Goal: Information Seeking & Learning: Learn about a topic

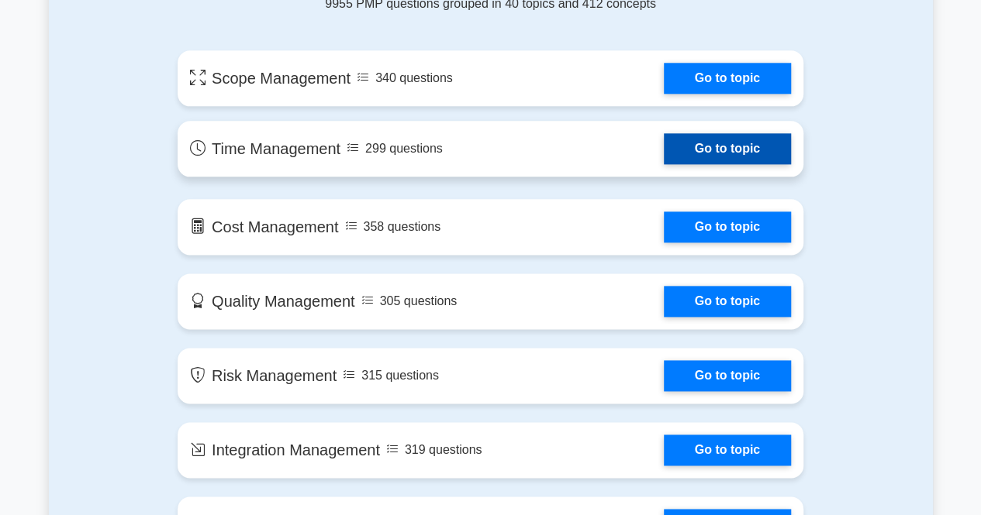
scroll to position [930, 0]
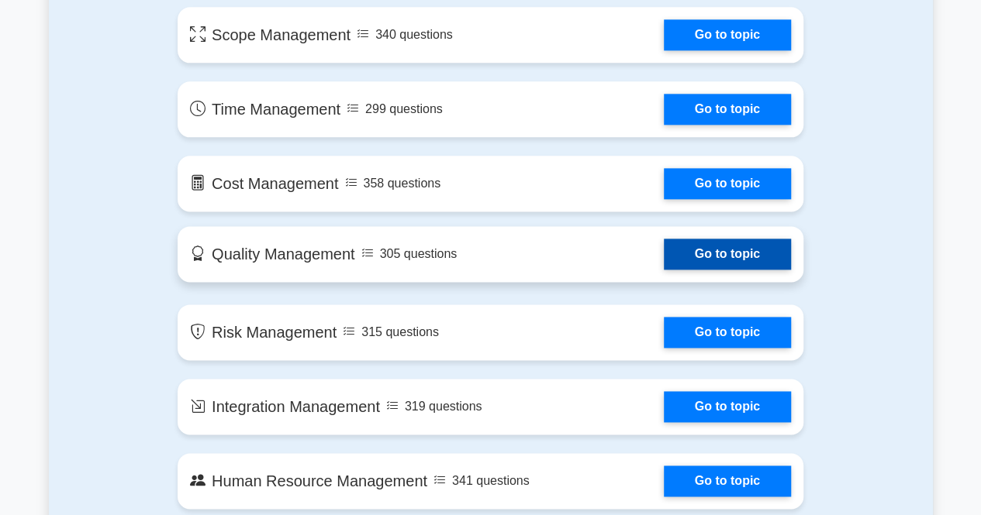
click at [711, 253] on link "Go to topic" at bounding box center [727, 254] width 127 height 31
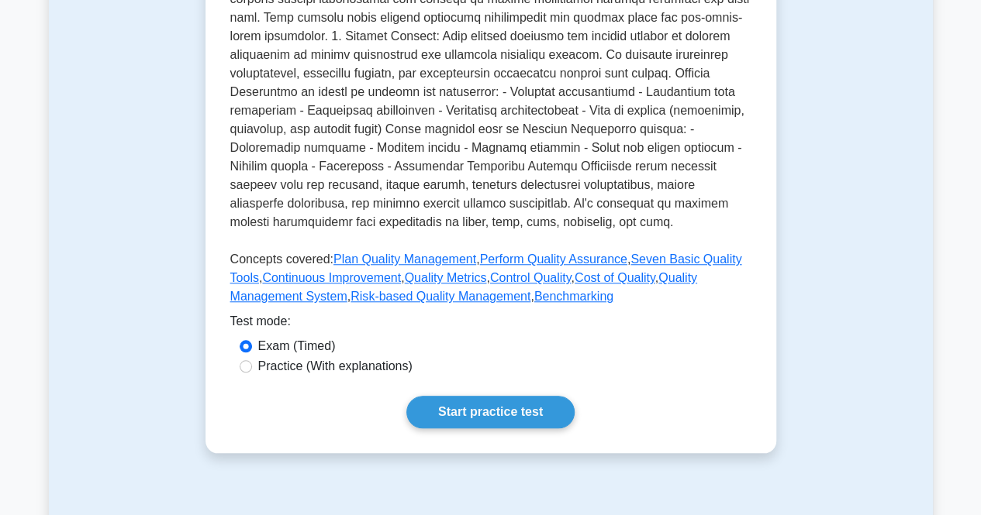
scroll to position [620, 0]
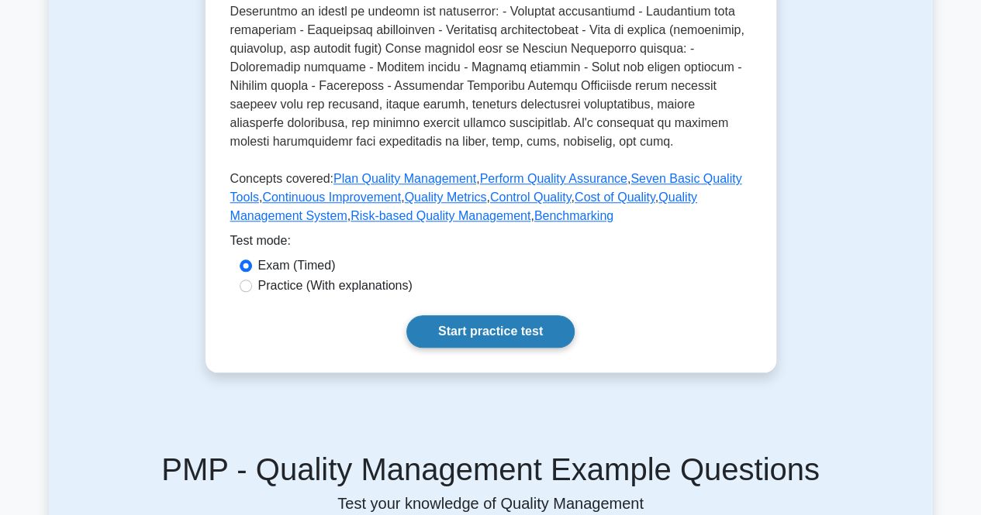
click at [502, 326] on link "Start practice test" at bounding box center [490, 331] width 168 height 33
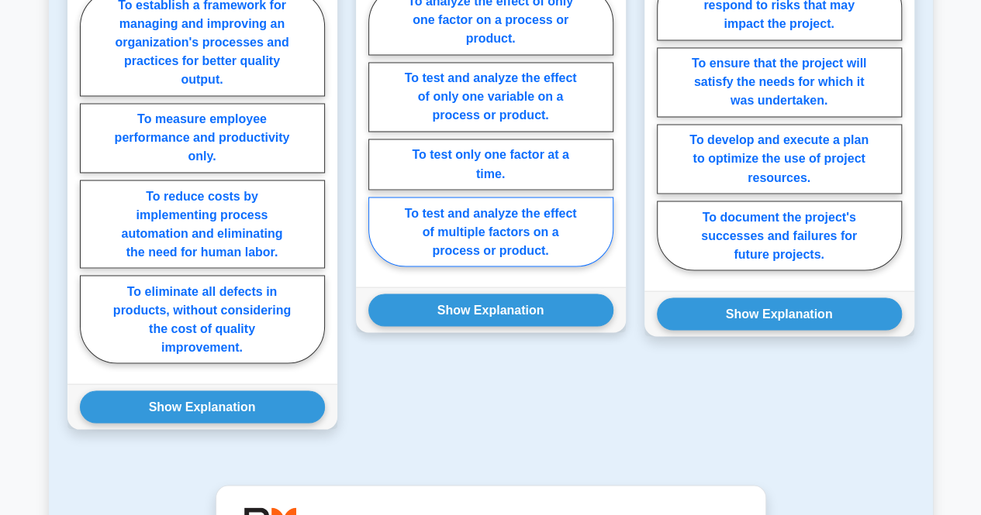
scroll to position [1318, 0]
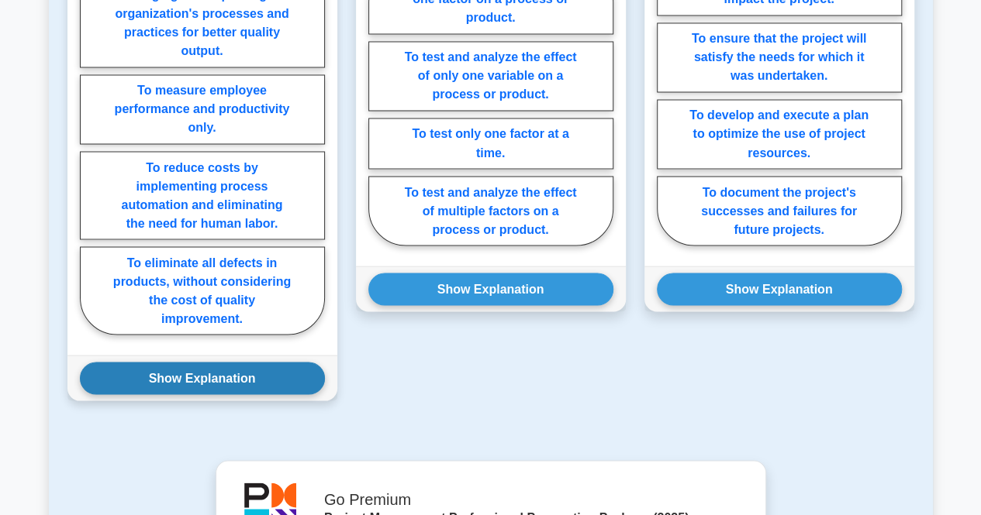
click at [209, 371] on button "Show Explanation" at bounding box center [202, 378] width 245 height 33
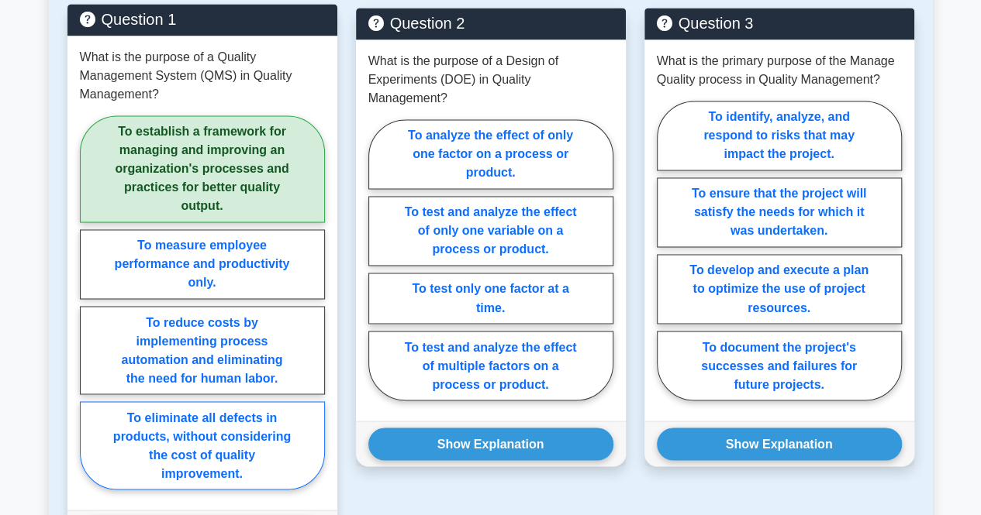
scroll to position [1085, 0]
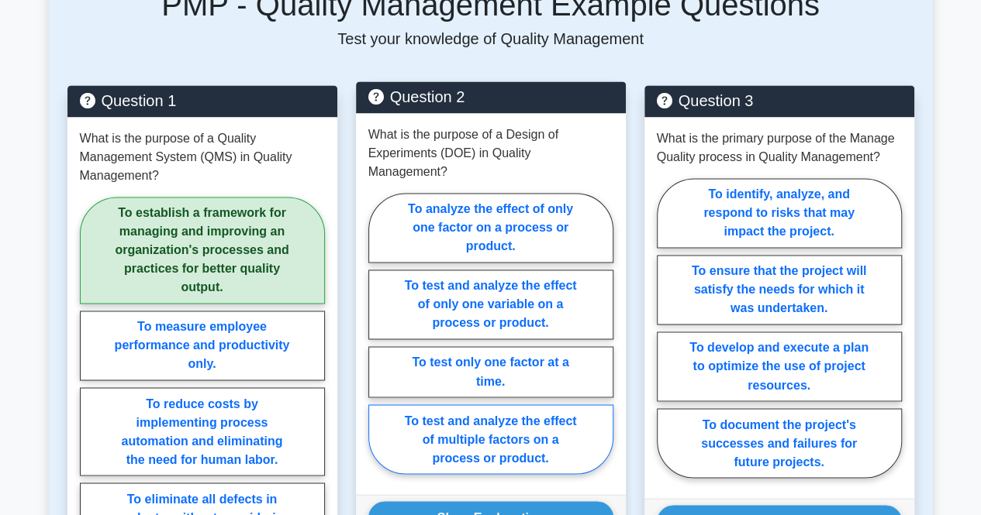
click at [507, 423] on label "To test and analyze the effect of multiple factors on a process or product." at bounding box center [490, 440] width 245 height 70
click at [378, 343] on input "To test and analyze the effect of multiple factors on a process or product." at bounding box center [373, 338] width 10 height 10
radio input "true"
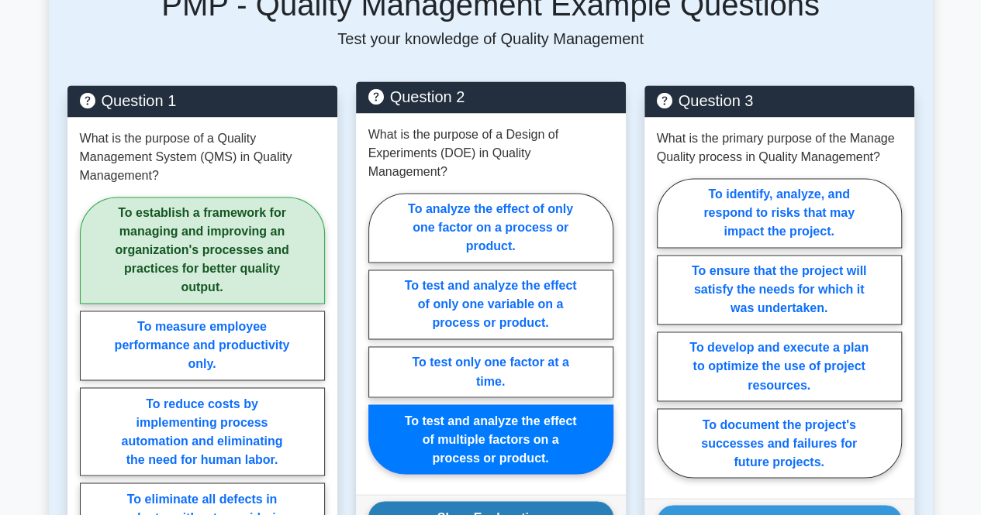
click at [517, 502] on button "Show Explanation" at bounding box center [490, 518] width 245 height 33
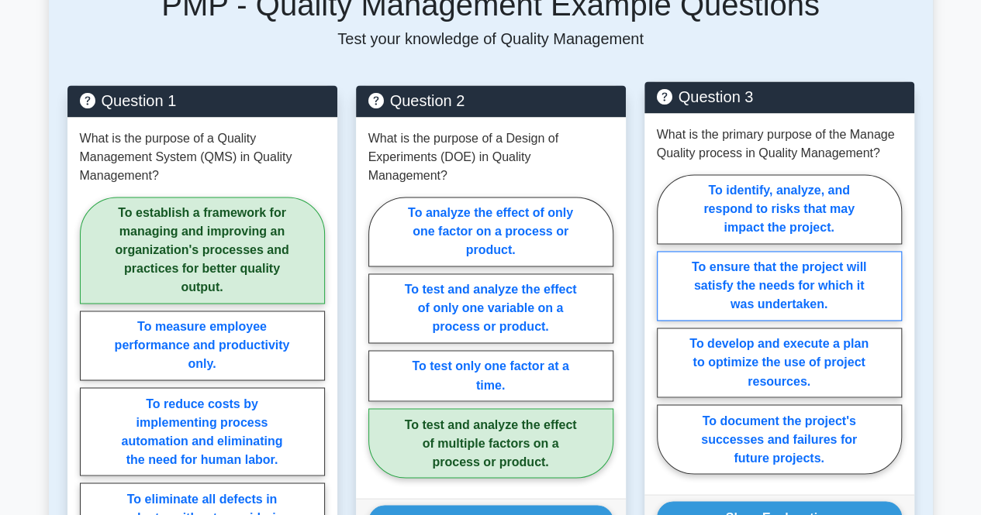
click at [763, 286] on label "To ensure that the project will satisfy the needs for which it was undertaken." at bounding box center [779, 286] width 245 height 70
click at [667, 324] on input "To ensure that the project will satisfy the needs for which it was undertaken." at bounding box center [662, 329] width 10 height 10
radio input "true"
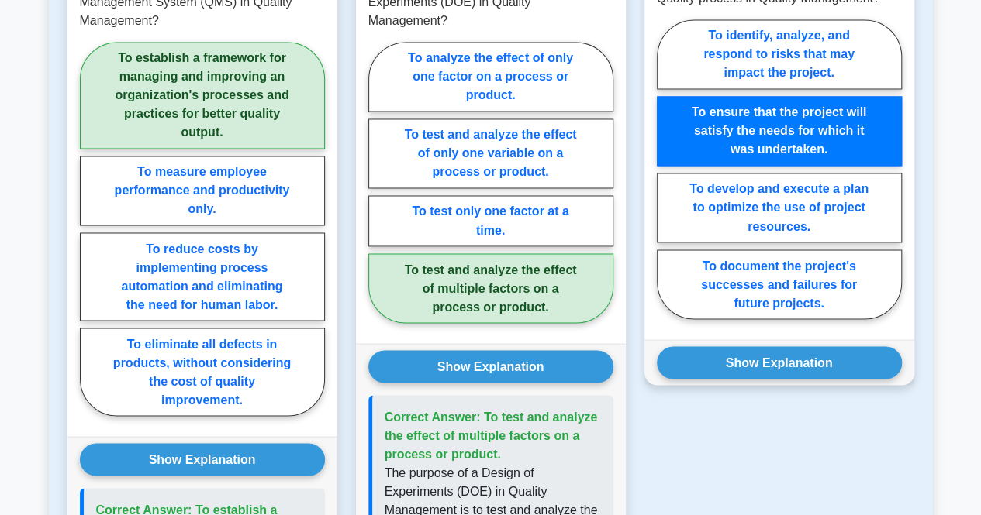
scroll to position [1318, 0]
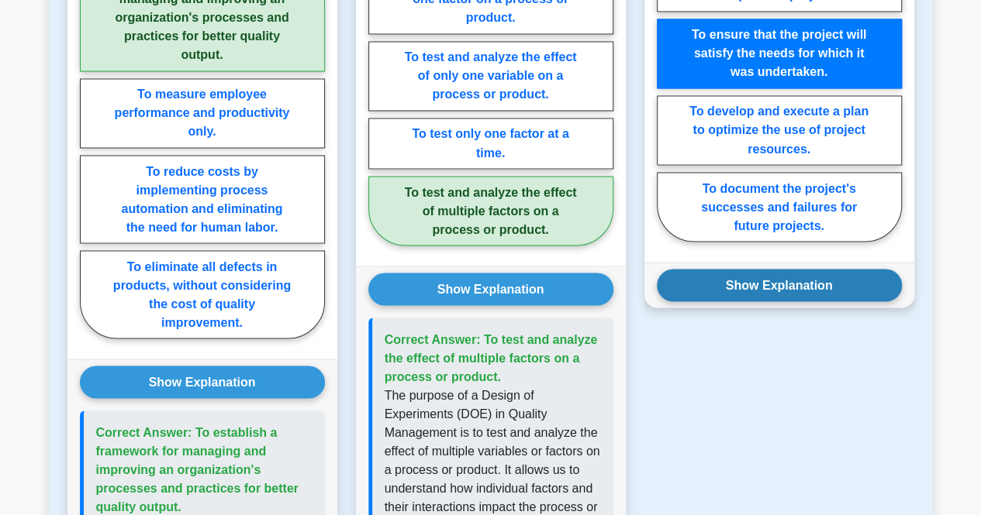
click at [769, 280] on button "Show Explanation" at bounding box center [779, 285] width 245 height 33
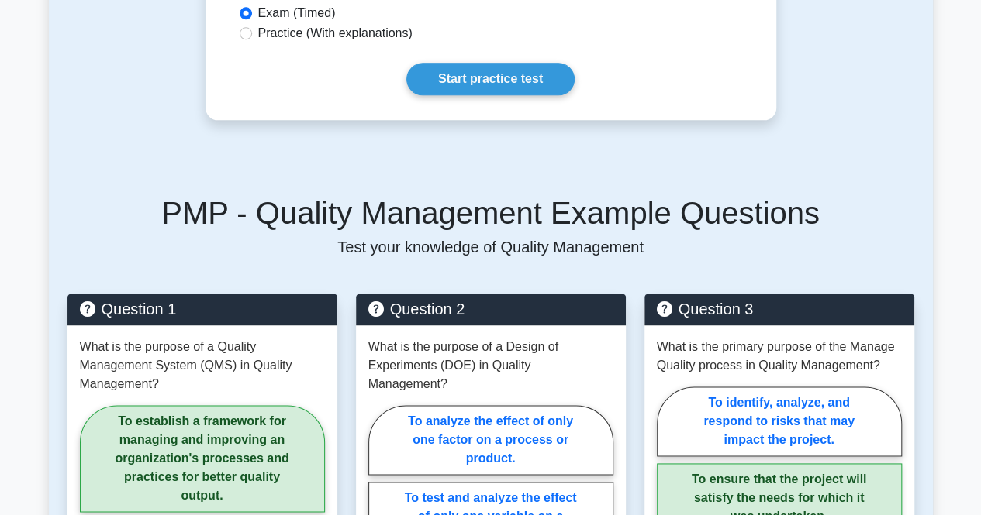
scroll to position [853, 0]
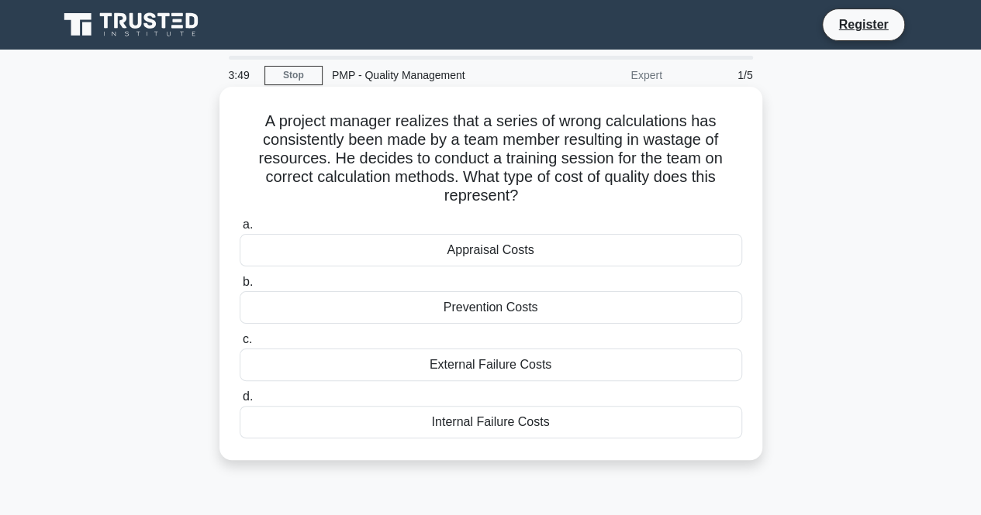
click at [510, 310] on div "Prevention Costs" at bounding box center [491, 307] width 502 height 33
click at [240, 288] on input "b. Prevention Costs" at bounding box center [240, 282] width 0 height 10
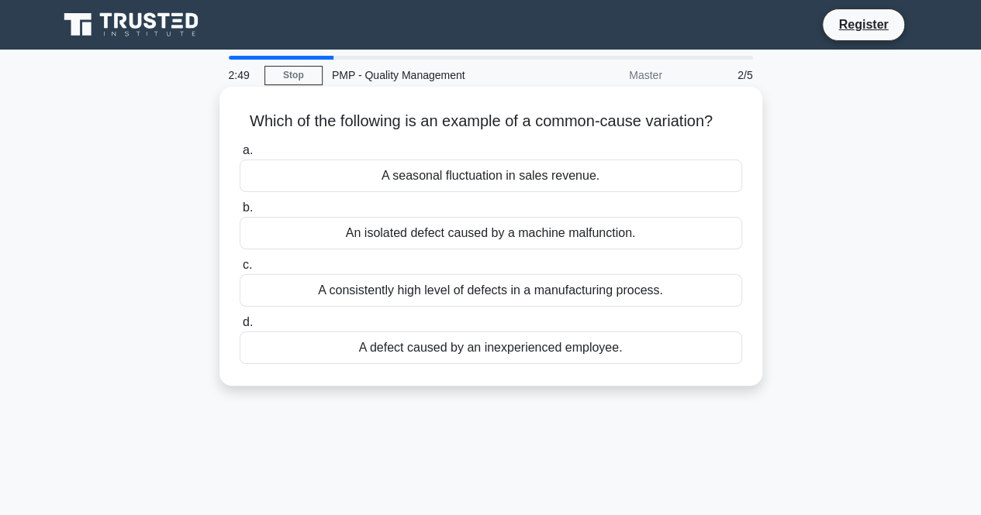
click at [509, 179] on div "A seasonal fluctuation in sales revenue." at bounding box center [491, 176] width 502 height 33
click at [240, 156] on input "a. A seasonal fluctuation in sales revenue." at bounding box center [240, 151] width 0 height 10
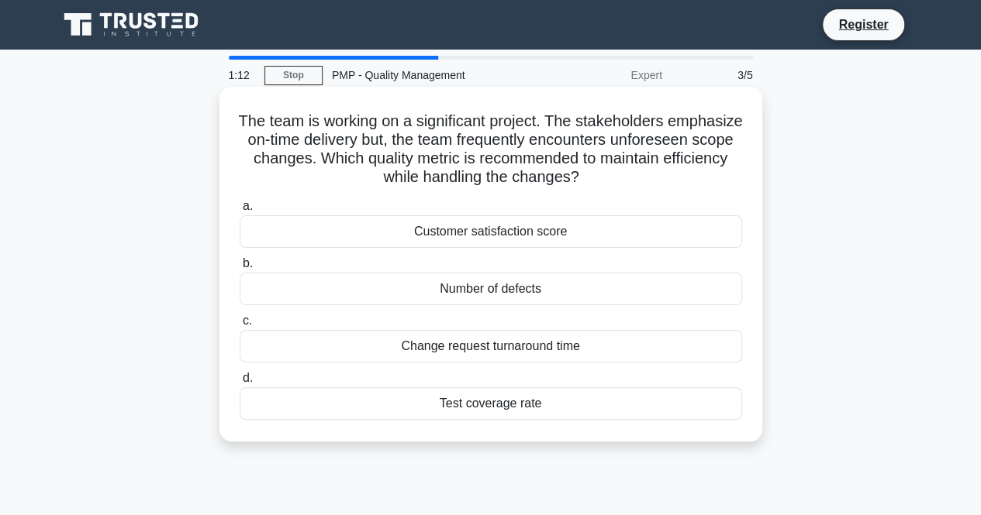
click at [524, 345] on div "Change request turnaround time" at bounding box center [491, 346] width 502 height 33
click at [240, 326] on input "c. Change request turnaround time" at bounding box center [240, 321] width 0 height 10
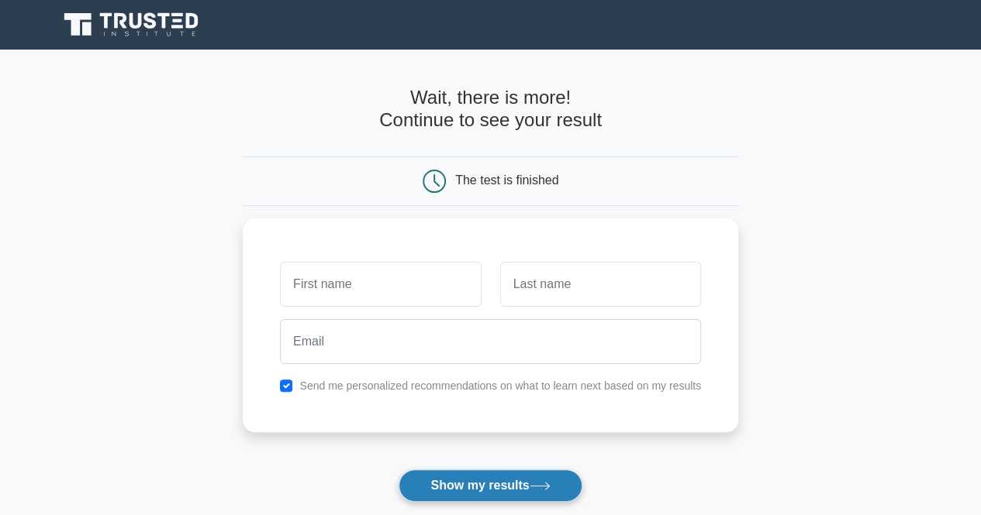
click at [505, 480] on button "Show my results" at bounding box center [489, 486] width 183 height 33
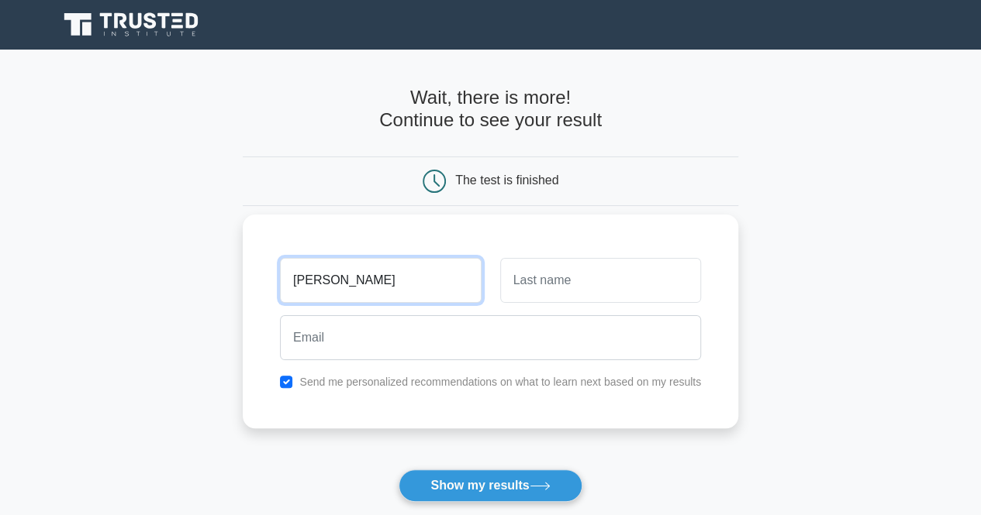
type input "Charles"
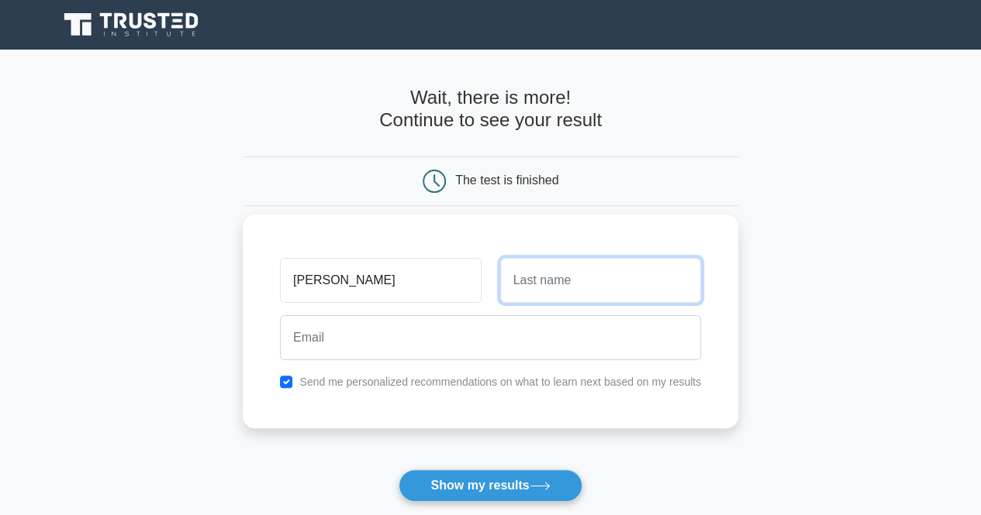
click at [565, 298] on input "text" at bounding box center [600, 280] width 201 height 45
type input "n"
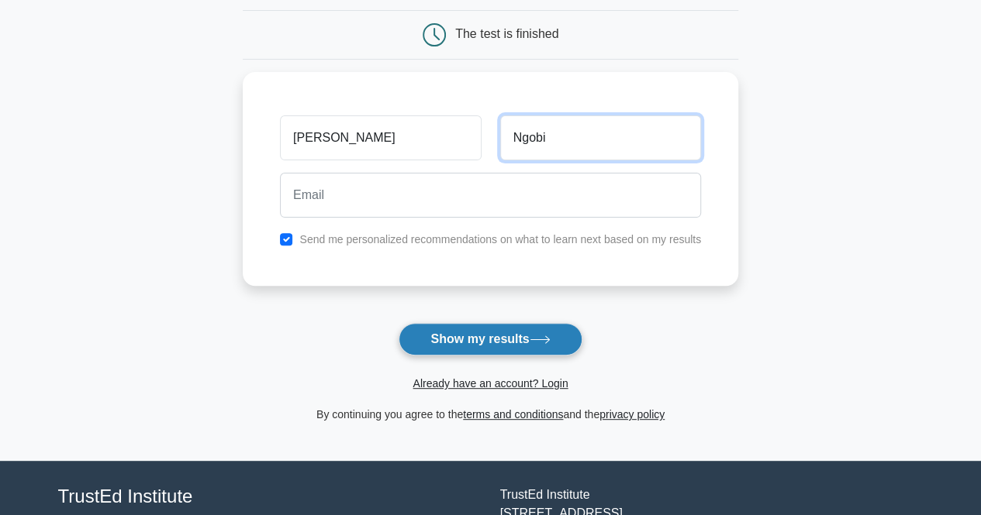
scroll to position [155, 0]
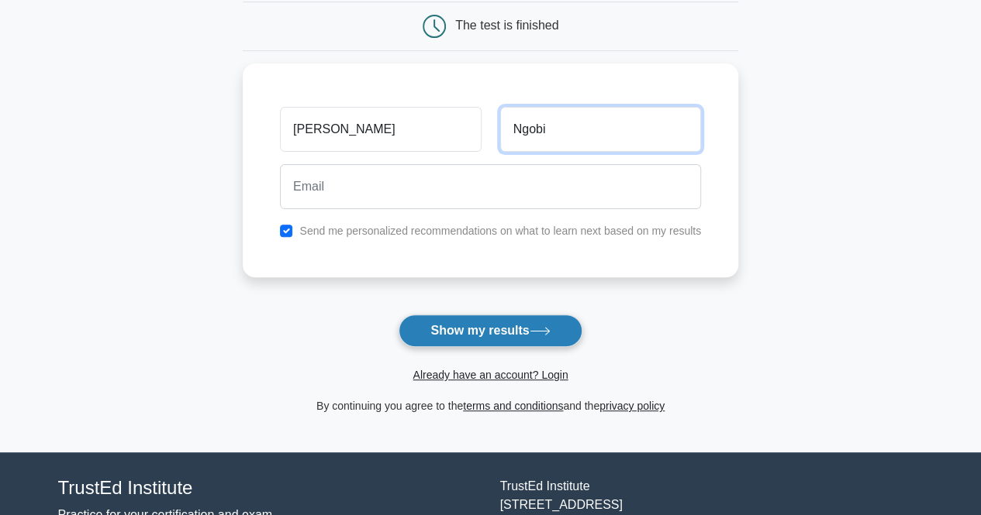
type input "Ngobi"
click at [502, 329] on button "Show my results" at bounding box center [489, 331] width 183 height 33
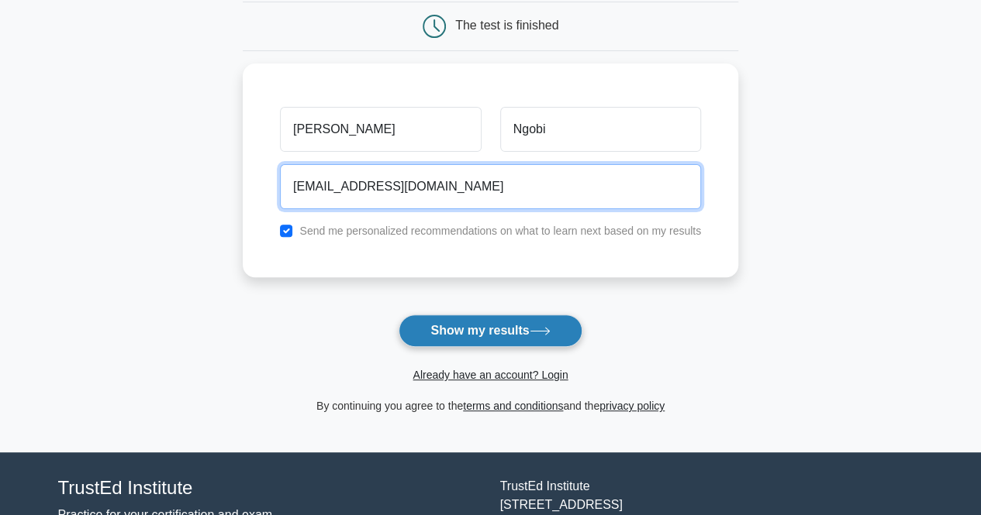
type input "ngobicw@gmail.com"
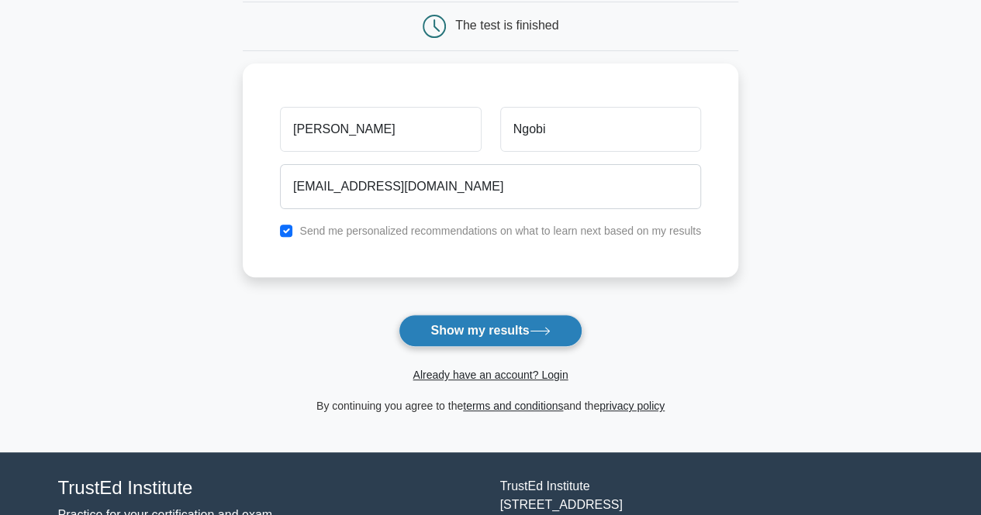
click at [488, 326] on button "Show my results" at bounding box center [489, 331] width 183 height 33
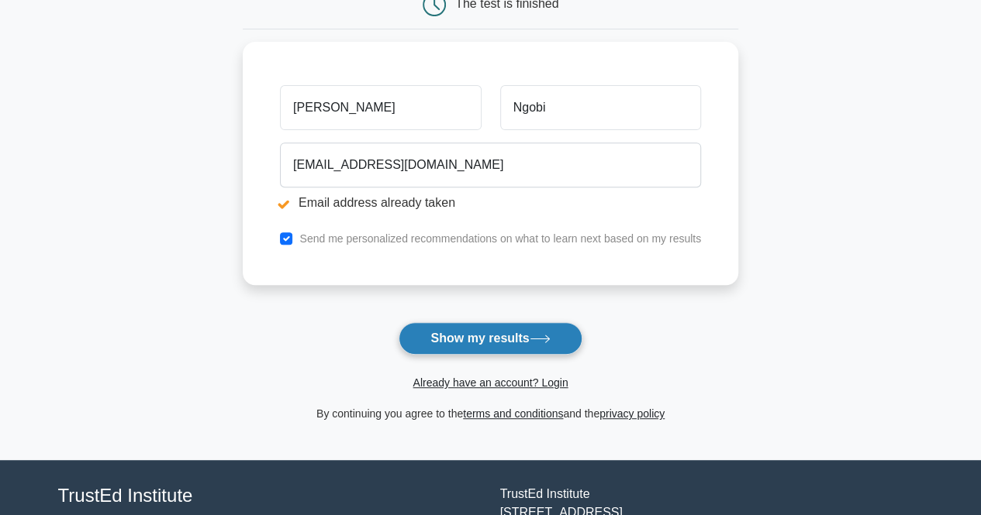
scroll to position [270, 0]
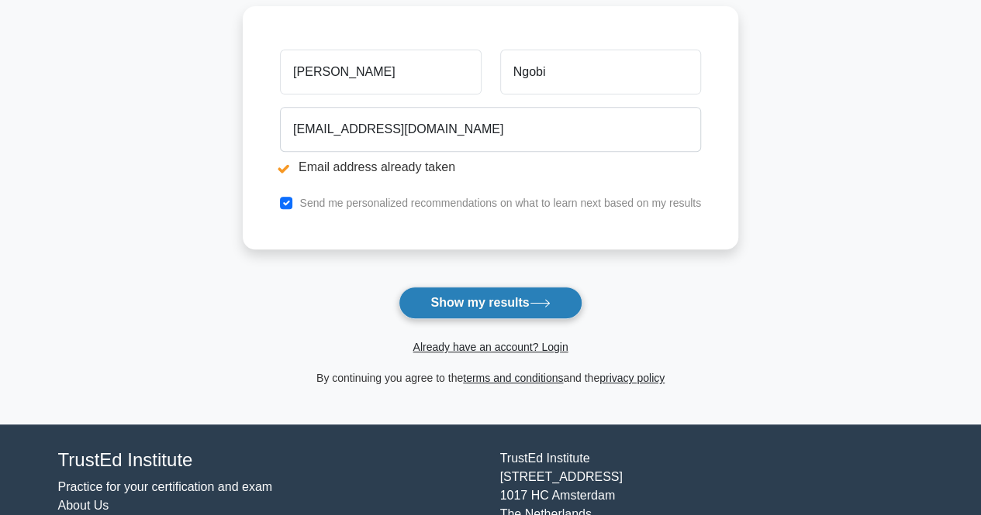
click at [474, 297] on button "Show my results" at bounding box center [489, 303] width 183 height 33
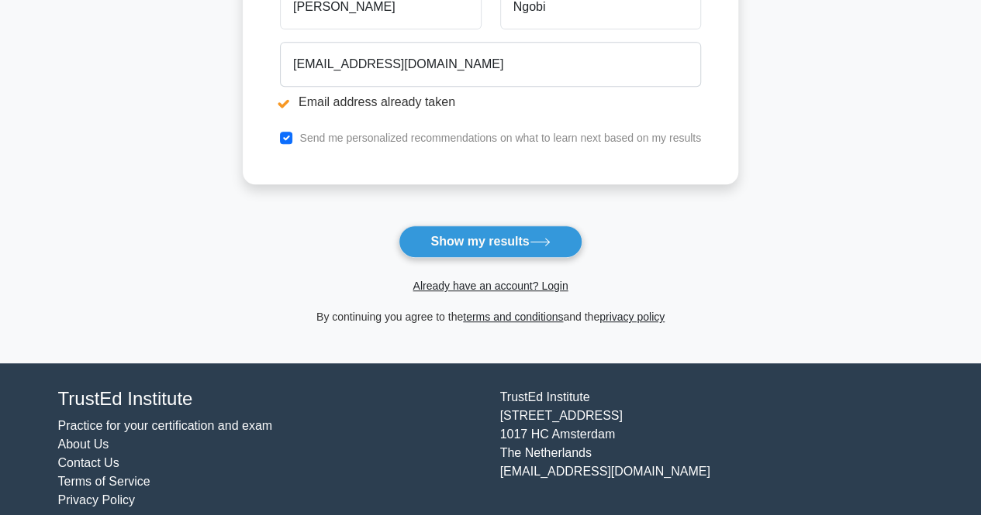
scroll to position [347, 0]
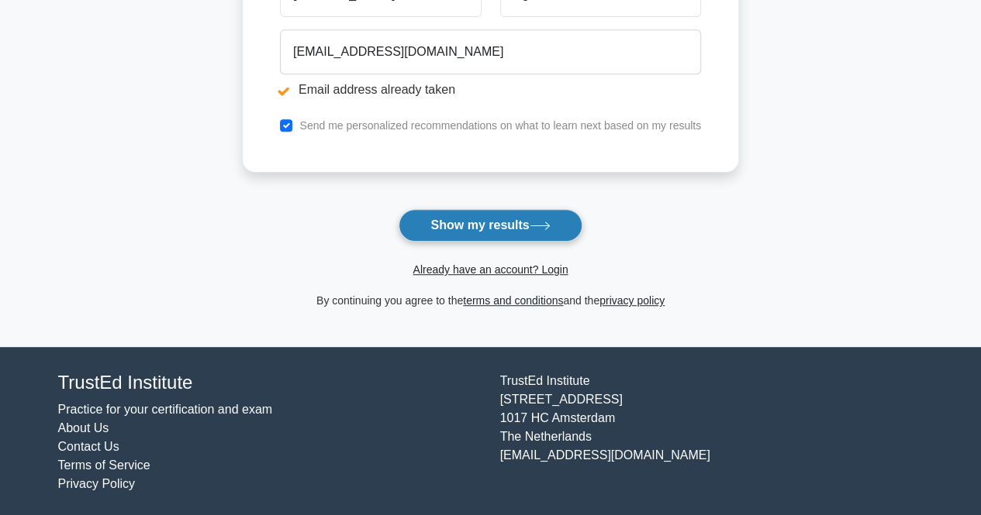
click at [464, 221] on button "Show my results" at bounding box center [489, 225] width 183 height 33
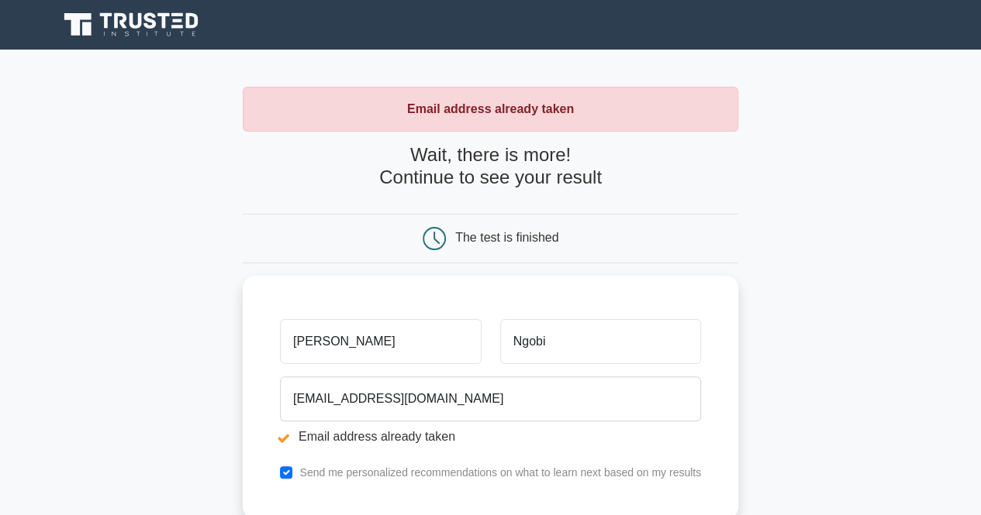
click at [437, 111] on strong "Email address already taken" at bounding box center [490, 108] width 167 height 13
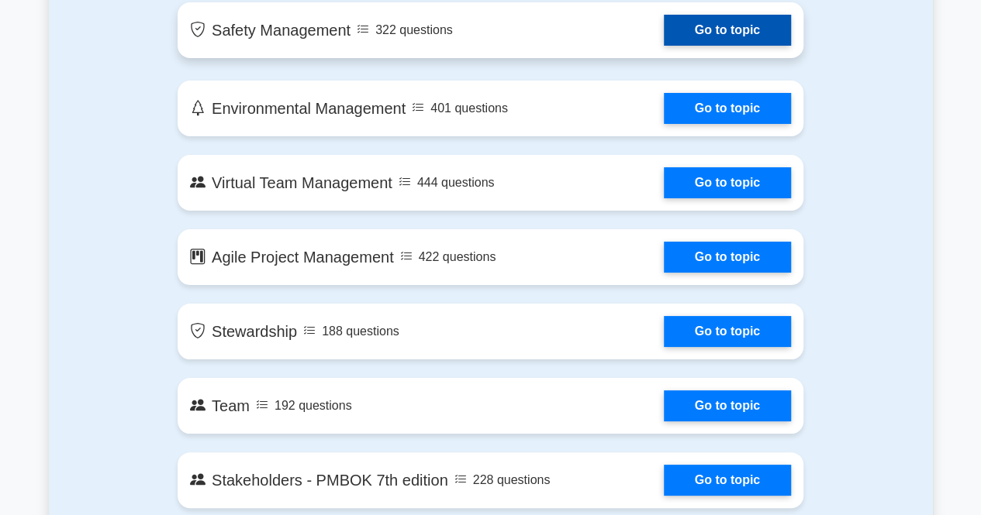
scroll to position [2868, 0]
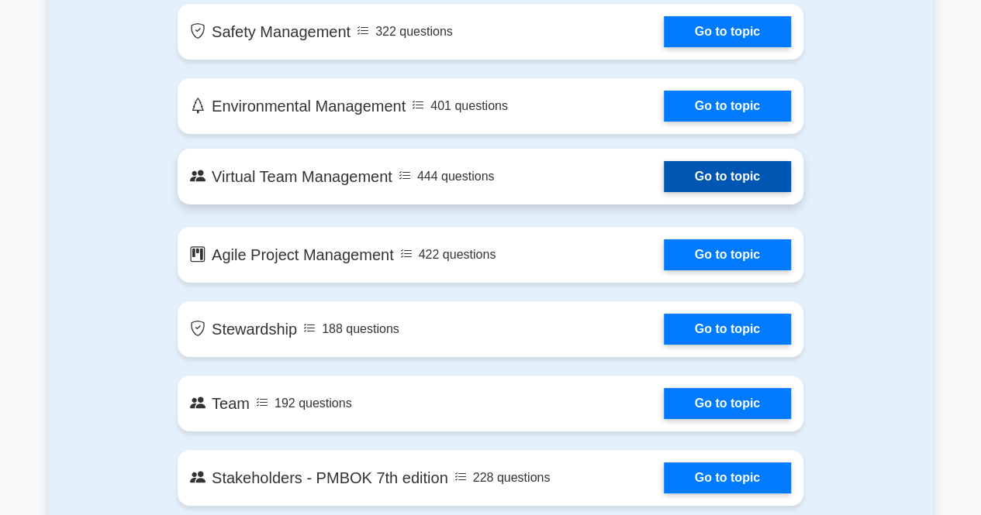
click at [719, 174] on link "Go to topic" at bounding box center [727, 176] width 127 height 31
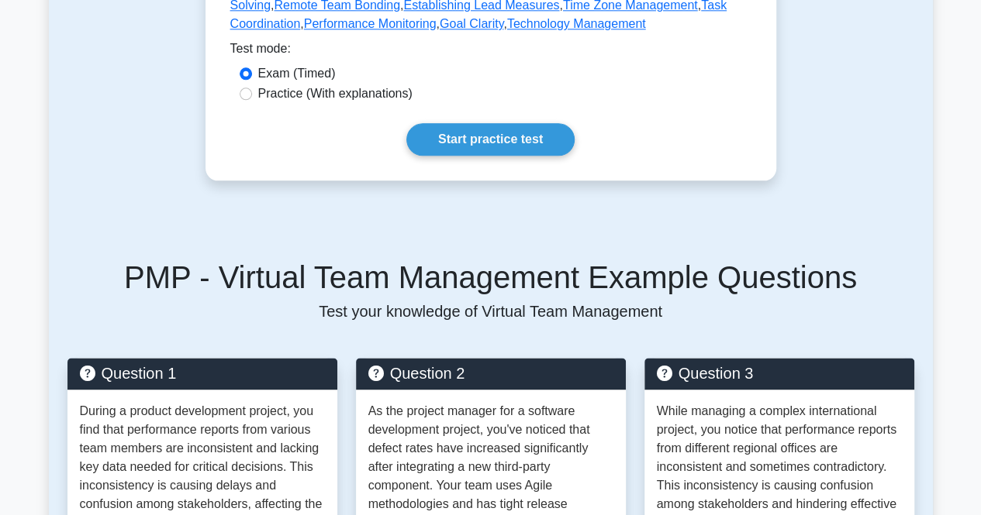
scroll to position [1008, 0]
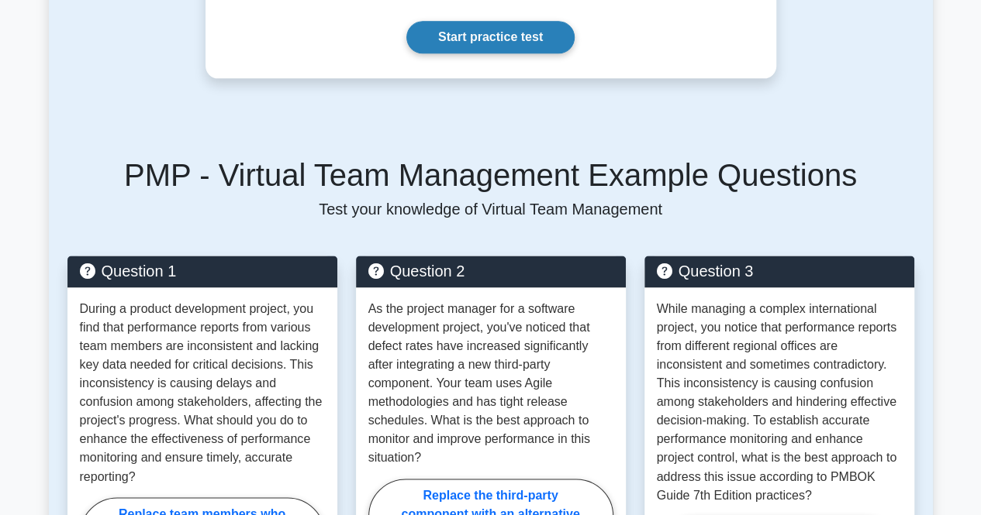
click at [488, 29] on link "Start practice test" at bounding box center [490, 37] width 168 height 33
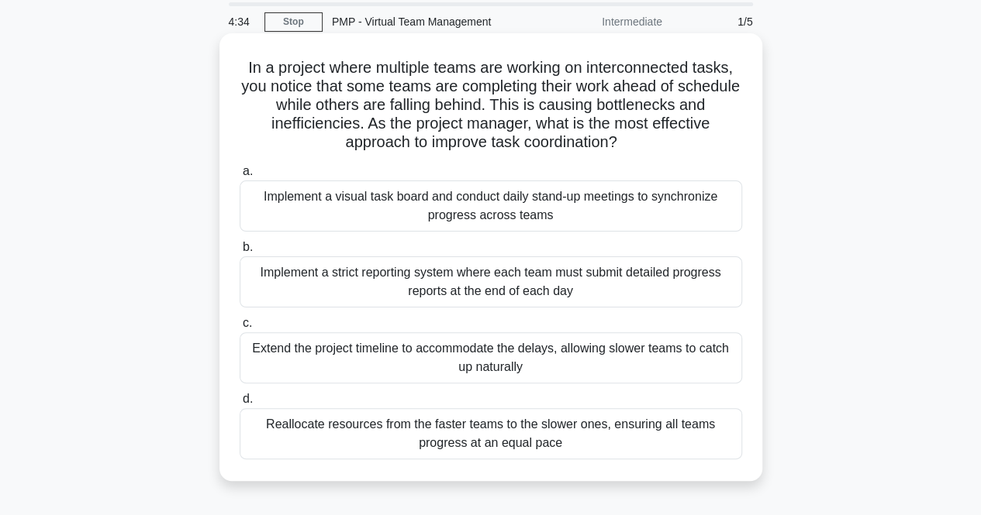
scroll to position [78, 0]
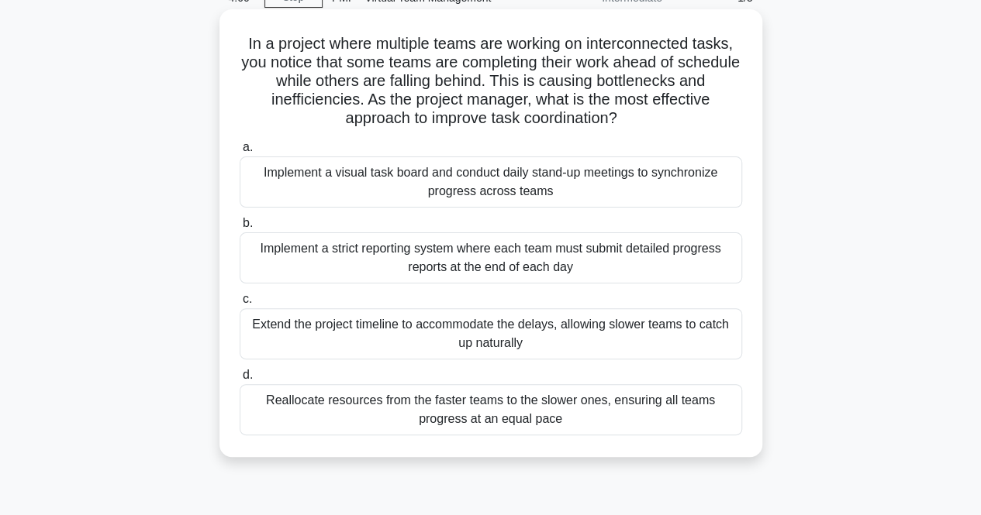
click at [521, 185] on div "Implement a visual task board and conduct daily stand-up meetings to synchroniz…" at bounding box center [491, 182] width 502 height 51
click at [240, 153] on input "a. Implement a visual task board and conduct daily stand-up meetings to synchro…" at bounding box center [240, 148] width 0 height 10
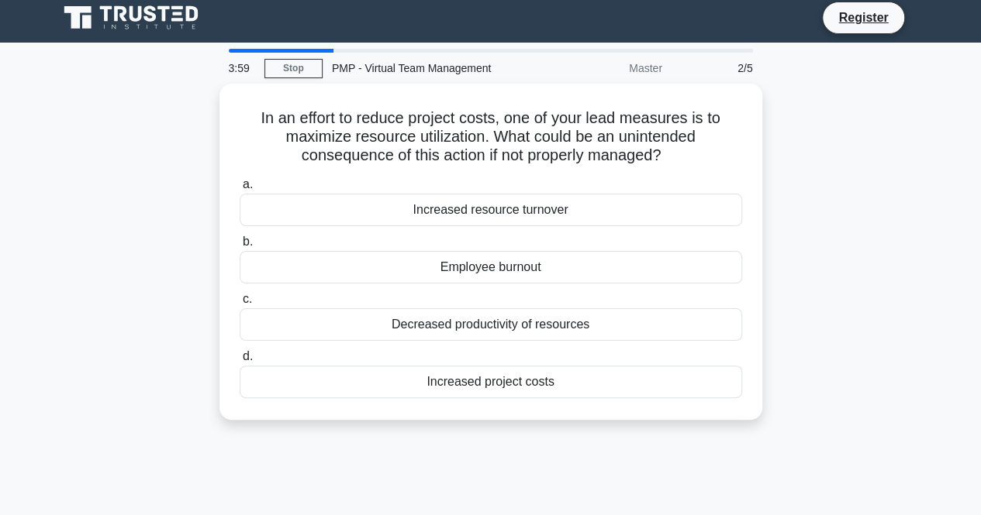
scroll to position [0, 0]
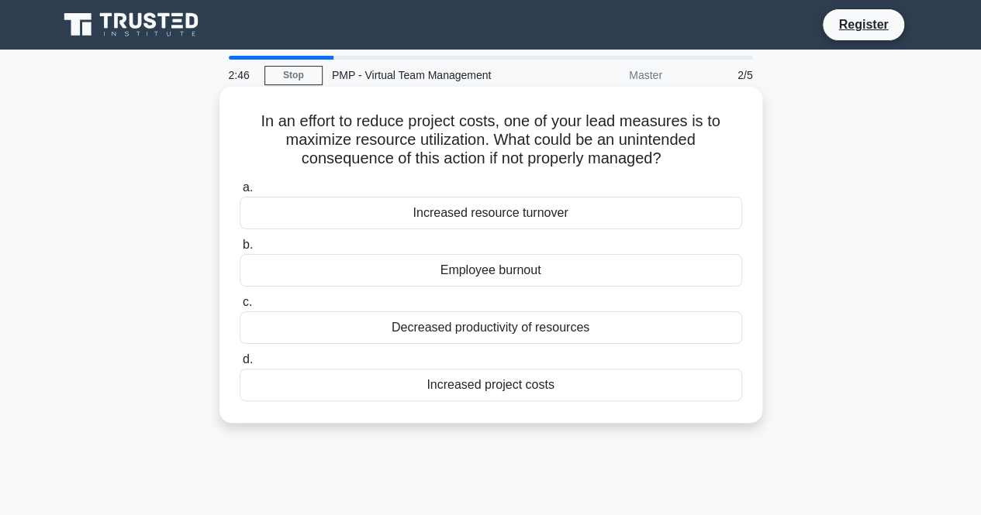
click at [508, 216] on div "Increased resource turnover" at bounding box center [491, 213] width 502 height 33
click at [240, 193] on input "a. Increased resource turnover" at bounding box center [240, 188] width 0 height 10
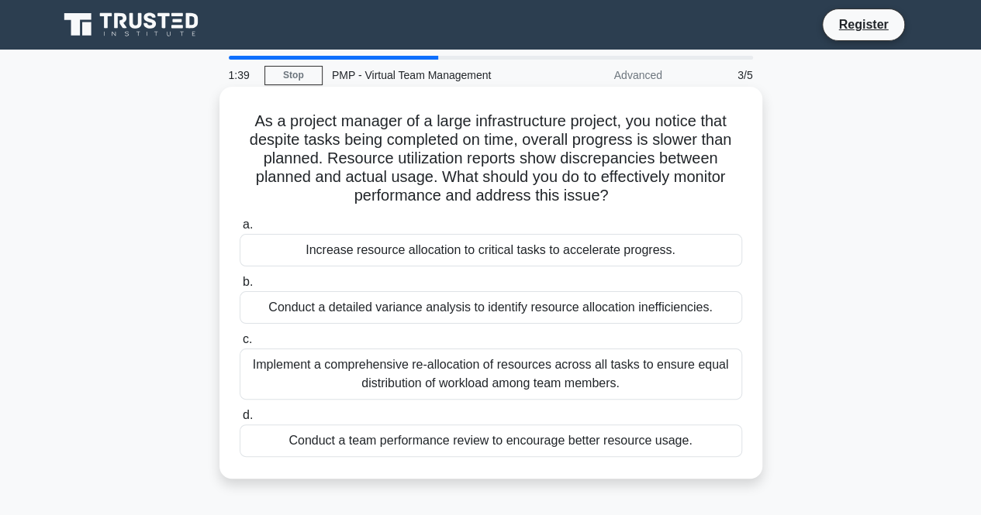
click at [529, 310] on div "Conduct a detailed variance analysis to identify resource allocation inefficien…" at bounding box center [491, 307] width 502 height 33
click at [240, 288] on input "b. Conduct a detailed variance analysis to identify resource allocation ineffic…" at bounding box center [240, 282] width 0 height 10
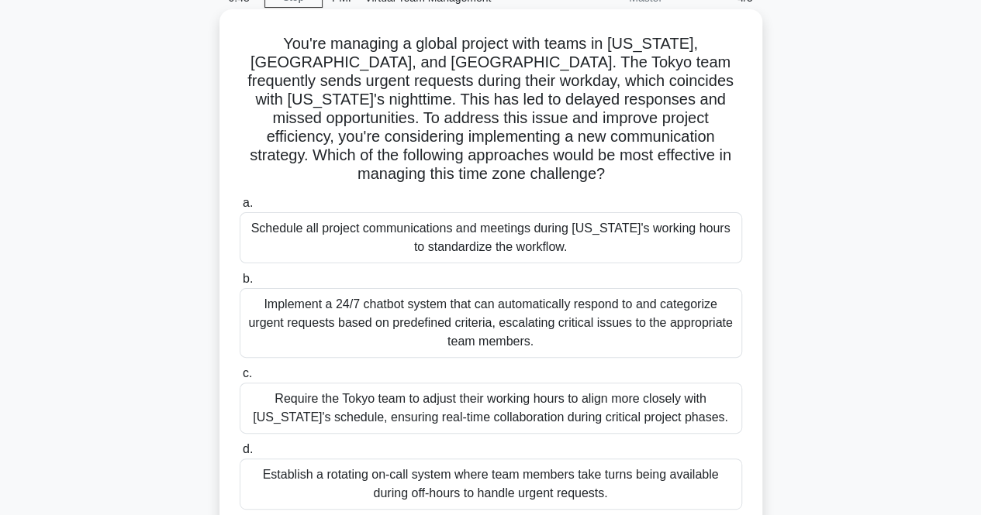
scroll to position [155, 0]
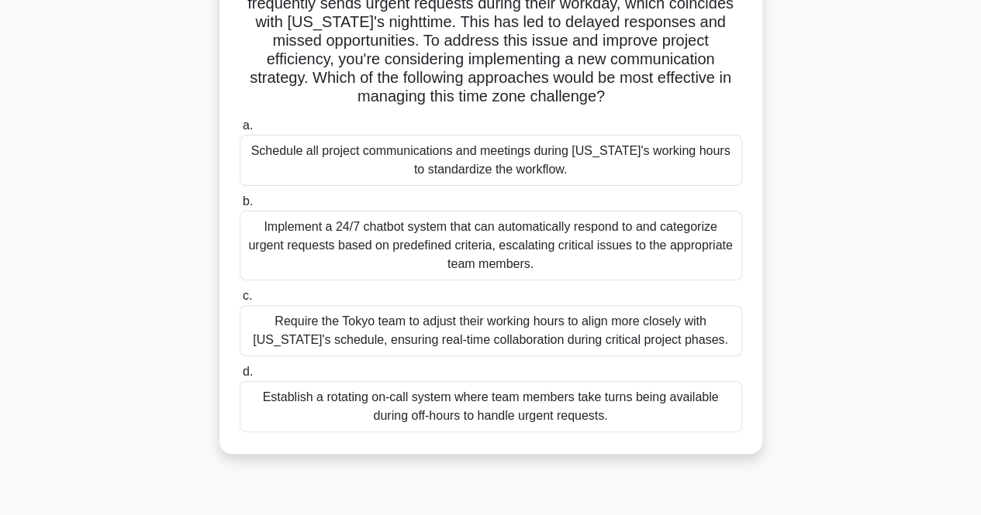
click at [699, 387] on div "Establish a rotating on-call system where team members take turns being availab…" at bounding box center [491, 406] width 502 height 51
click at [240, 377] on input "d. Establish a rotating on-call system where team members take turns being avai…" at bounding box center [240, 372] width 0 height 10
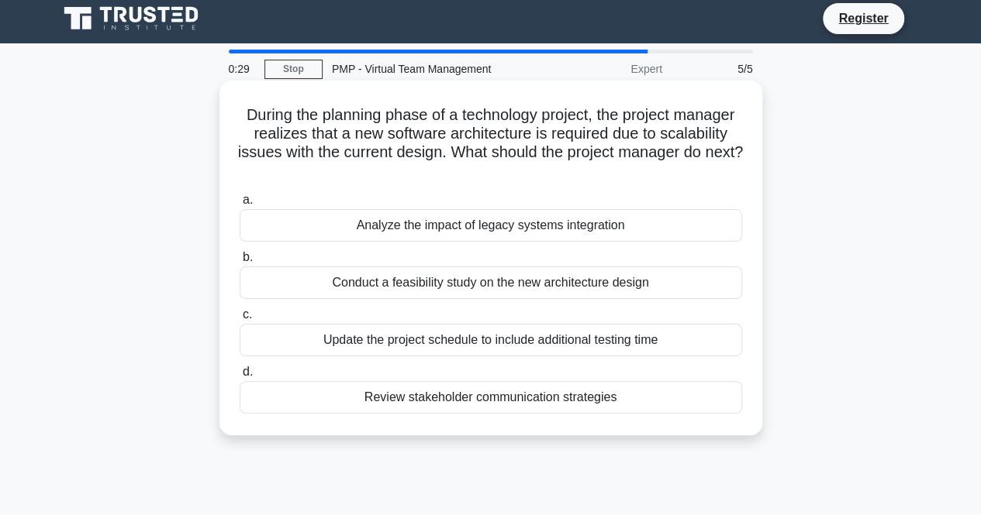
scroll to position [0, 0]
